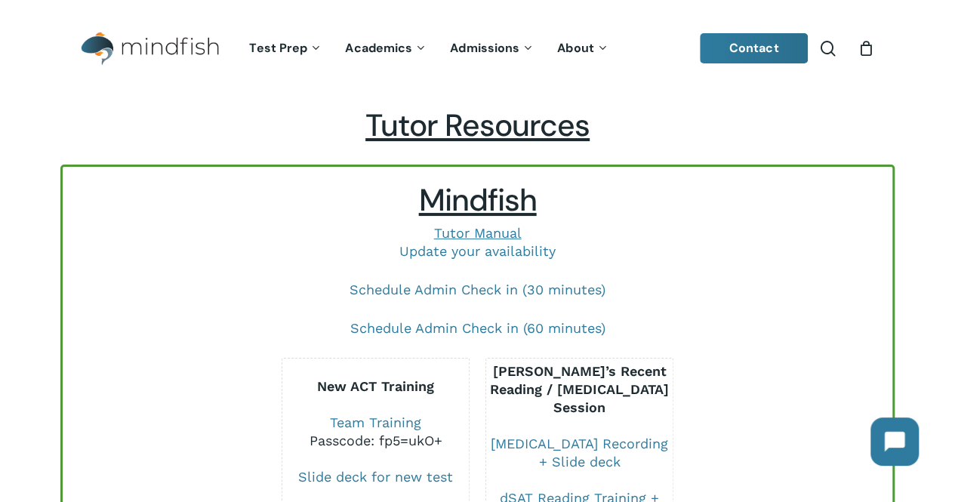
scroll to position [3274, 0]
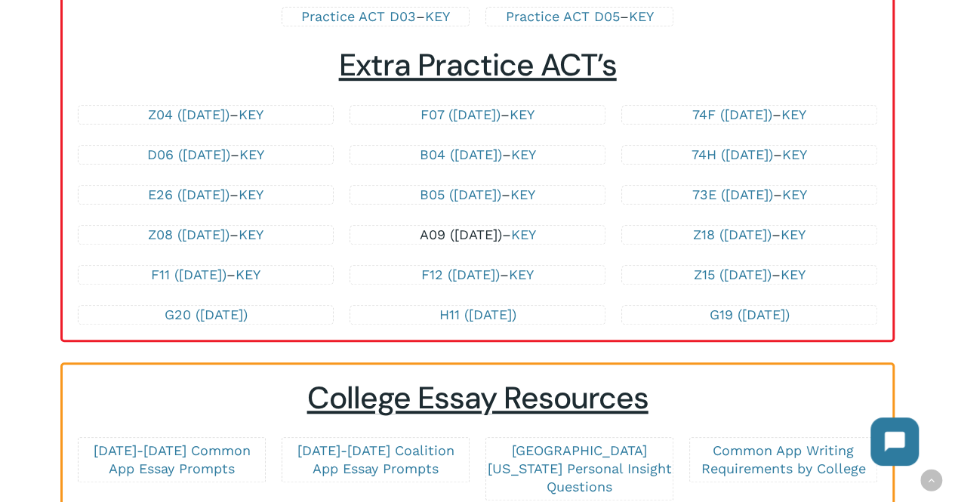
click at [432, 242] on link "A09 ([DATE])" at bounding box center [461, 234] width 82 height 16
